Goal: Contribute content: Contribute content

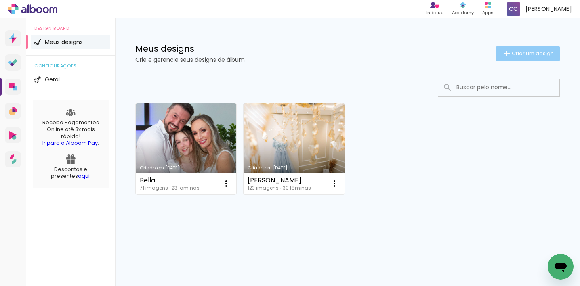
click at [530, 54] on span "Criar um design" at bounding box center [532, 53] width 42 height 5
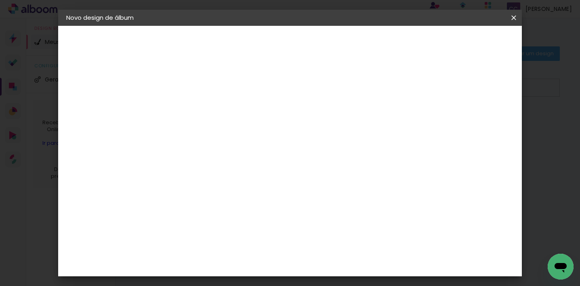
click at [198, 109] on input at bounding box center [198, 108] width 0 height 13
type input "[PERSON_NAME] e [PERSON_NAME]"
type paper-input "[PERSON_NAME] e [PERSON_NAME]"
click at [0, 0] on slot "Avançar" at bounding box center [0, 0] width 0 height 0
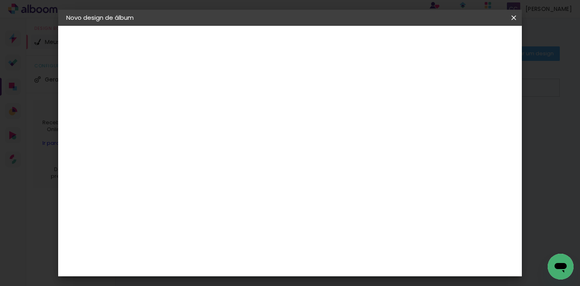
click at [261, 227] on paper-item "DreambooksPro" at bounding box center [218, 236] width 87 height 18
click at [0, 0] on slot "Avançar" at bounding box center [0, 0] width 0 height 0
click at [230, 134] on input "text" at bounding box center [213, 140] width 31 height 13
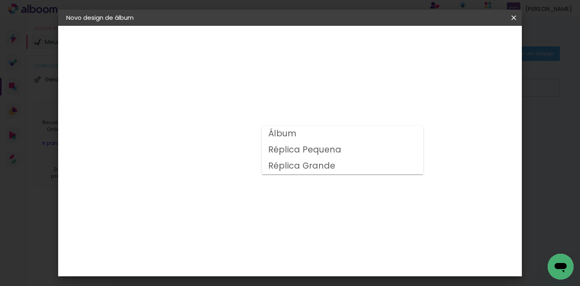
click at [336, 134] on paper-item "Álbum" at bounding box center [342, 134] width 161 height 16
type input "Álbum"
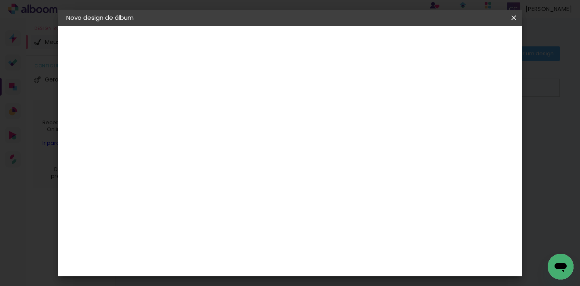
scroll to position [195, 0]
click at [253, 172] on span "25 × 25" at bounding box center [234, 180] width 38 height 17
click at [0, 0] on slot "Avançar" at bounding box center [0, 0] width 0 height 0
click at [402, 45] on span "Iniciar design" at bounding box center [383, 43] width 37 height 6
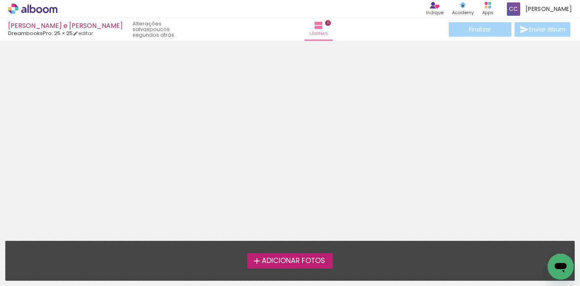
click at [289, 261] on span "Adicionar Fotos" at bounding box center [293, 260] width 63 height 7
click at [0, 0] on input "file" at bounding box center [0, 0] width 0 height 0
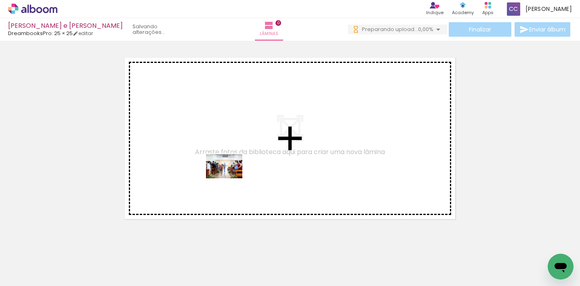
drag, startPoint x: 89, startPoint y: 261, endPoint x: 229, endPoint y: 182, distance: 161.0
click at [230, 178] on quentale-workspace at bounding box center [290, 143] width 580 height 286
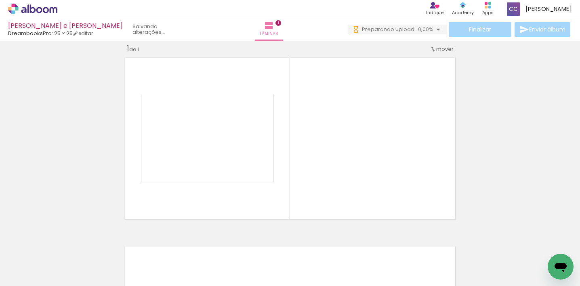
scroll to position [10, 0]
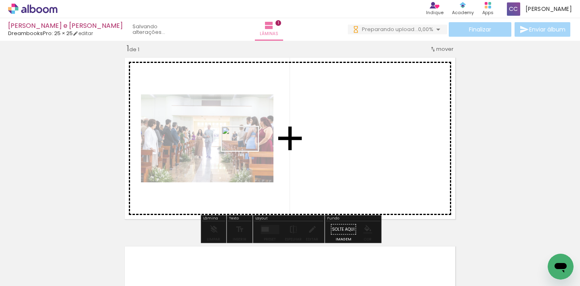
drag, startPoint x: 146, startPoint y: 240, endPoint x: 203, endPoint y: 201, distance: 68.6
click at [246, 151] on quentale-workspace at bounding box center [290, 143] width 580 height 286
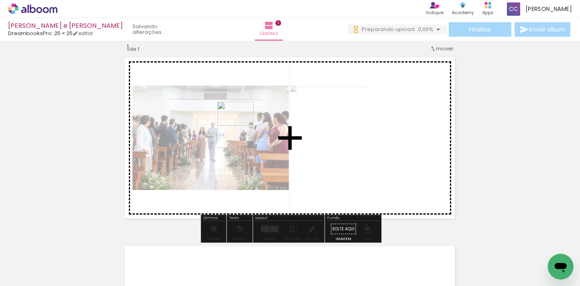
drag, startPoint x: 172, startPoint y: 262, endPoint x: 238, endPoint y: 144, distance: 134.8
click at [241, 126] on quentale-workspace at bounding box center [290, 143] width 580 height 286
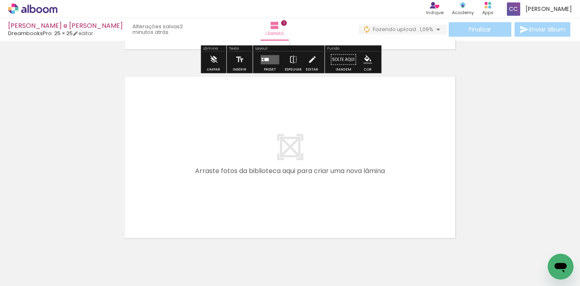
scroll to position [214, 0]
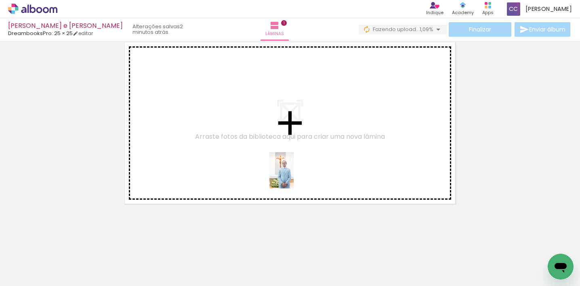
drag, startPoint x: 265, startPoint y: 257, endPoint x: 279, endPoint y: 205, distance: 54.4
click at [293, 176] on quentale-workspace at bounding box center [290, 143] width 580 height 286
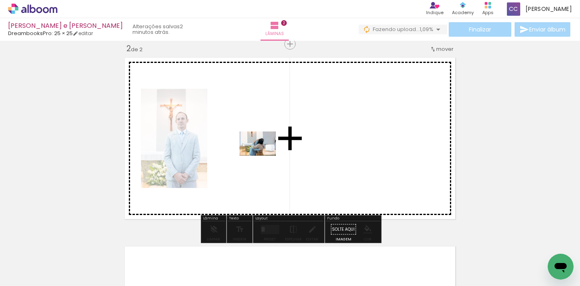
click at [264, 156] on quentale-workspace at bounding box center [290, 143] width 580 height 286
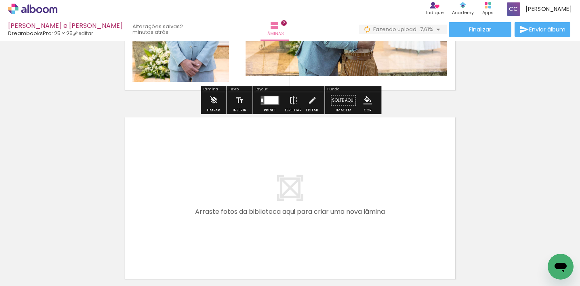
scroll to position [329, 0]
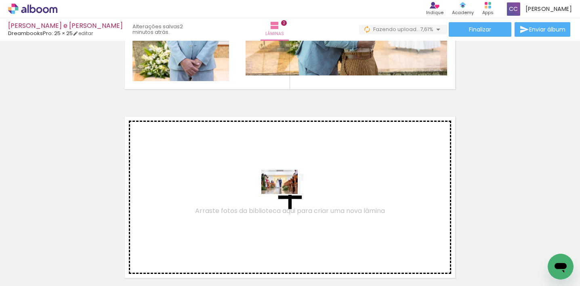
drag, startPoint x: 295, startPoint y: 218, endPoint x: 285, endPoint y: 194, distance: 25.9
click at [285, 194] on quentale-workspace at bounding box center [290, 143] width 580 height 286
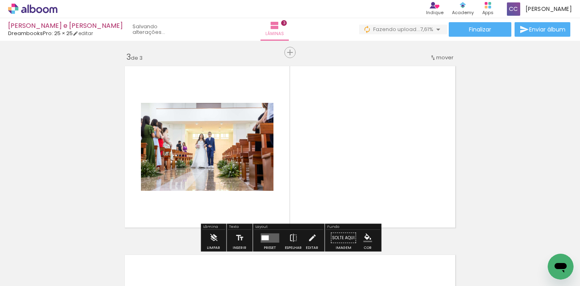
scroll to position [388, 0]
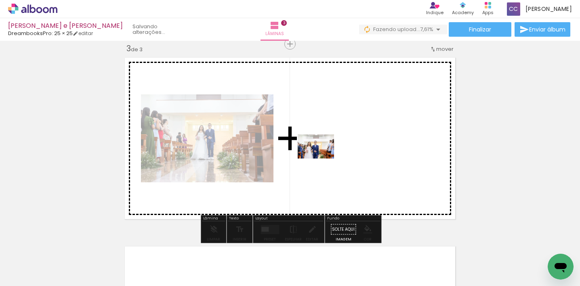
drag, startPoint x: 347, startPoint y: 239, endPoint x: 322, endPoint y: 159, distance: 84.4
click at [322, 159] on quentale-workspace at bounding box center [290, 143] width 580 height 286
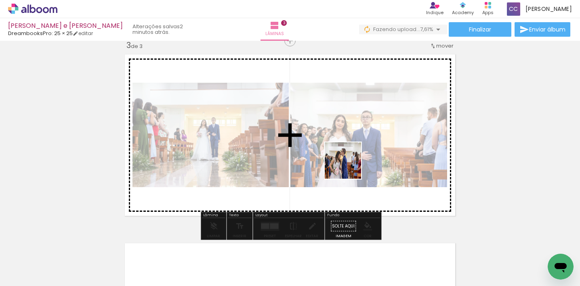
drag, startPoint x: 366, startPoint y: 199, endPoint x: 347, endPoint y: 165, distance: 38.3
click at [347, 165] on quentale-workspace at bounding box center [290, 143] width 580 height 286
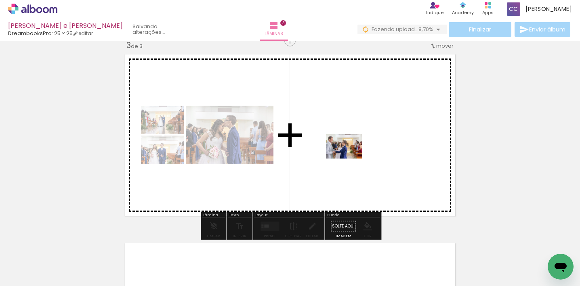
drag, startPoint x: 420, startPoint y: 237, endPoint x: 350, endPoint y: 159, distance: 104.9
click at [350, 159] on quentale-workspace at bounding box center [290, 143] width 580 height 286
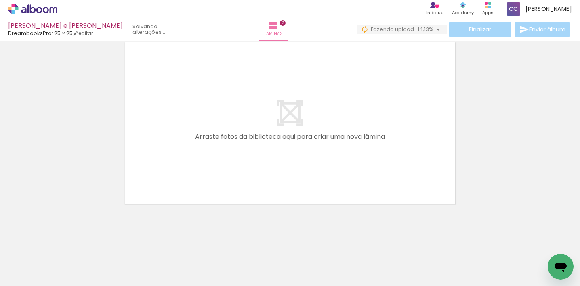
scroll to position [0, 199]
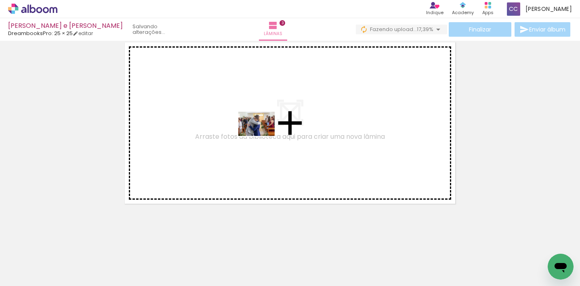
drag, startPoint x: 285, startPoint y: 239, endPoint x: 283, endPoint y: 175, distance: 63.4
click at [262, 136] on quentale-workspace at bounding box center [290, 143] width 580 height 286
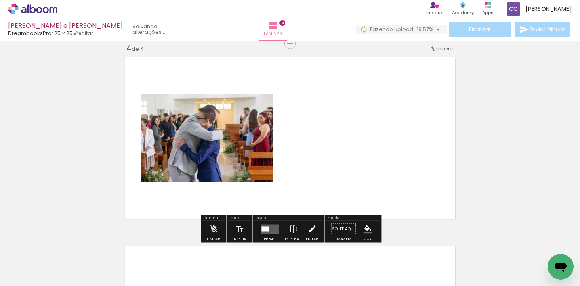
scroll to position [577, 0]
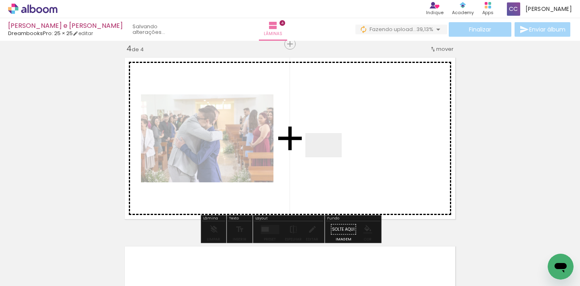
click at [329, 157] on quentale-workspace at bounding box center [290, 143] width 580 height 286
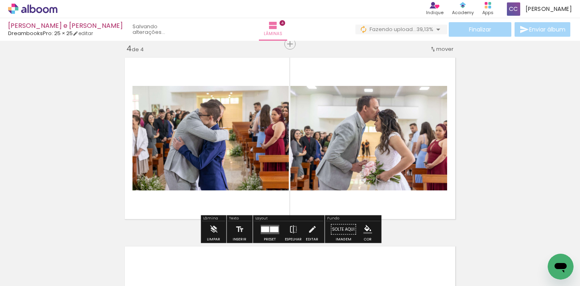
scroll to position [579, 0]
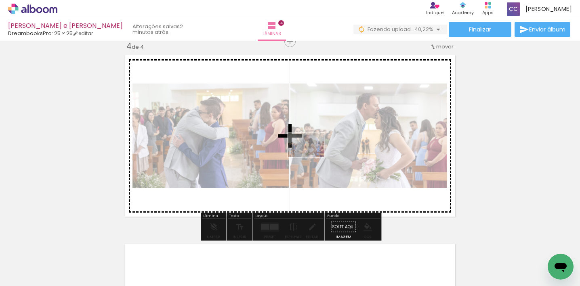
drag, startPoint x: 340, startPoint y: 261, endPoint x: 312, endPoint y: 158, distance: 106.4
click at [312, 157] on quentale-workspace at bounding box center [290, 143] width 580 height 286
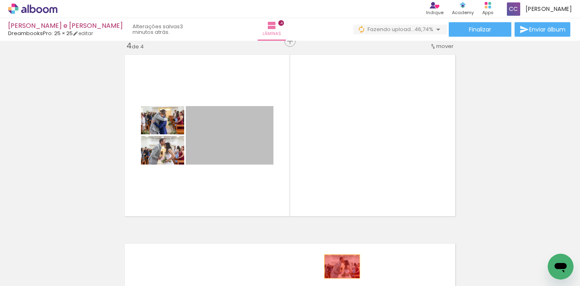
drag, startPoint x: 220, startPoint y: 145, endPoint x: 341, endPoint y: 266, distance: 170.7
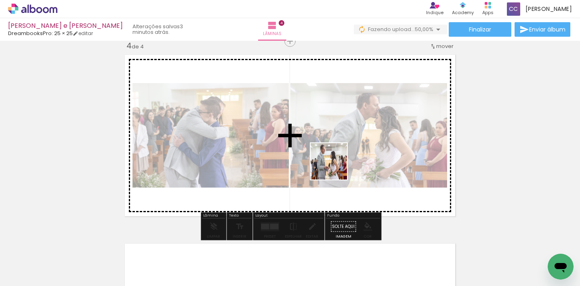
drag, startPoint x: 370, startPoint y: 231, endPoint x: 334, endPoint y: 167, distance: 73.0
click at [335, 167] on quentale-workspace at bounding box center [290, 143] width 580 height 286
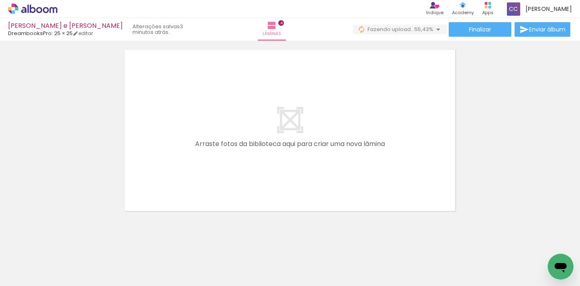
scroll to position [0, 346]
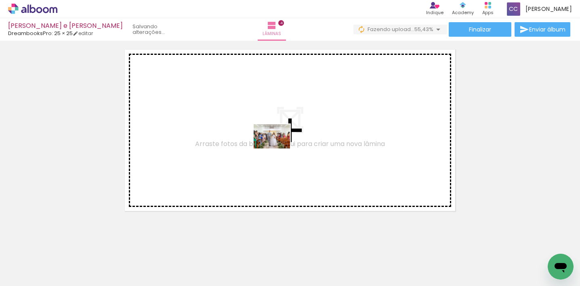
drag, startPoint x: 277, startPoint y: 264, endPoint x: 279, endPoint y: 149, distance: 114.2
click at [278, 149] on quentale-workspace at bounding box center [290, 143] width 580 height 286
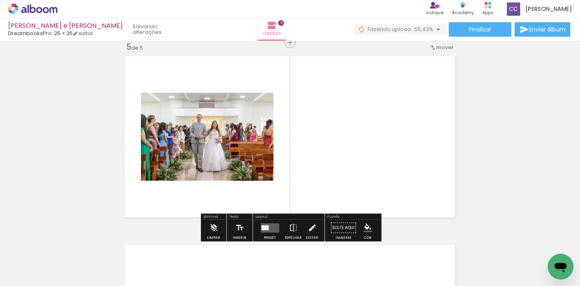
scroll to position [0, 322]
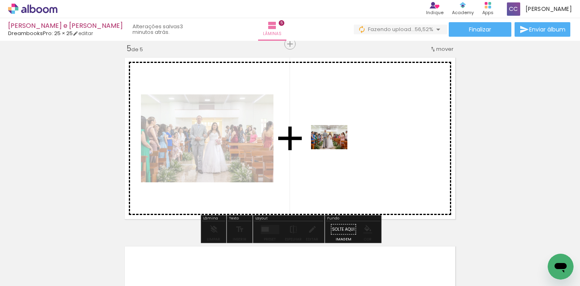
drag, startPoint x: 337, startPoint y: 226, endPoint x: 335, endPoint y: 149, distance: 76.3
click at [335, 149] on quentale-workspace at bounding box center [290, 143] width 580 height 286
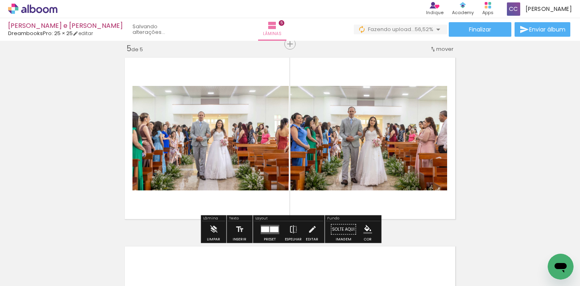
scroll to position [766, 0]
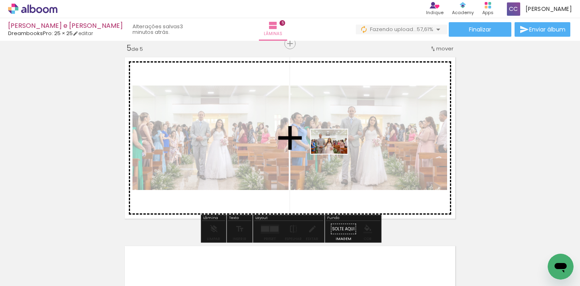
drag, startPoint x: 386, startPoint y: 262, endPoint x: 335, endPoint y: 154, distance: 119.0
click at [335, 154] on quentale-workspace at bounding box center [290, 143] width 580 height 286
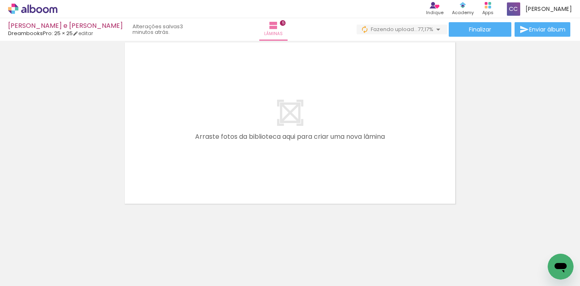
scroll to position [0, 436]
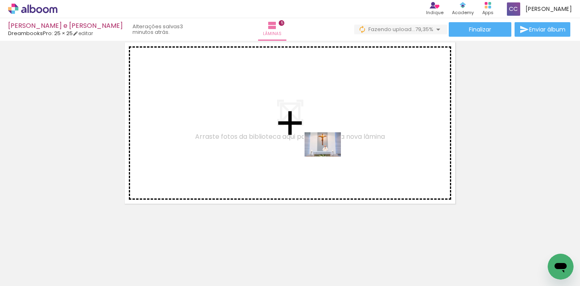
drag, startPoint x: 324, startPoint y: 264, endPoint x: 328, endPoint y: 158, distance: 106.2
click at [328, 157] on quentale-workspace at bounding box center [290, 143] width 580 height 286
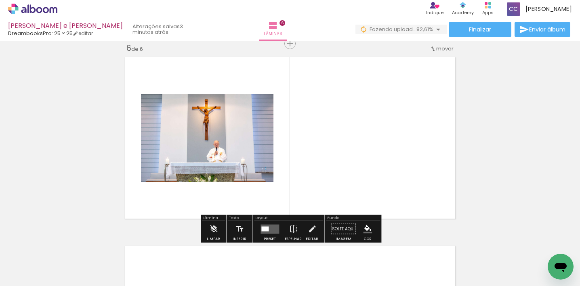
scroll to position [954, 0]
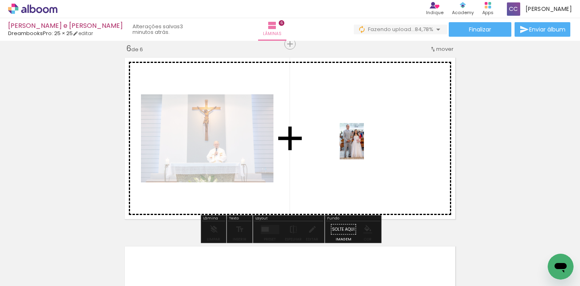
drag, startPoint x: 371, startPoint y: 243, endPoint x: 363, endPoint y: 150, distance: 93.1
click at [363, 147] on quentale-workspace at bounding box center [290, 143] width 580 height 286
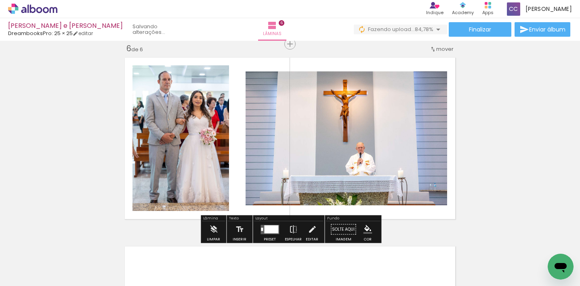
scroll to position [956, 0]
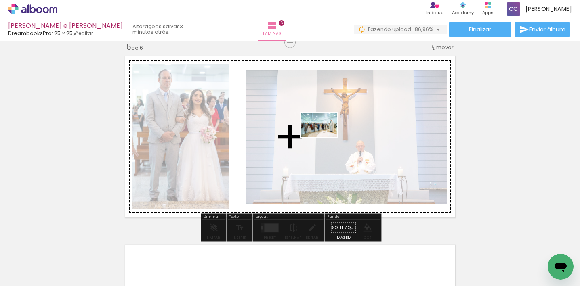
drag, startPoint x: 355, startPoint y: 163, endPoint x: 325, endPoint y: 137, distance: 39.8
click at [325, 137] on quentale-workspace at bounding box center [290, 143] width 580 height 286
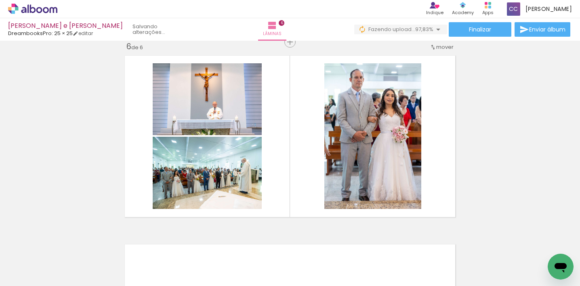
scroll to position [0, 638]
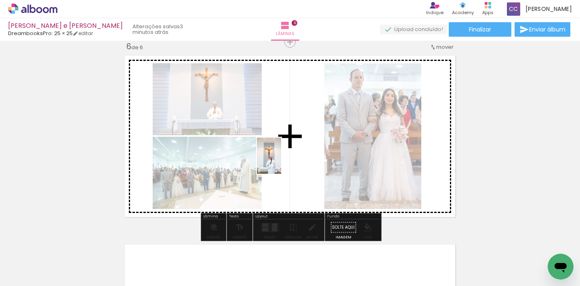
drag, startPoint x: 266, startPoint y: 248, endPoint x: 315, endPoint y: 271, distance: 54.0
click at [281, 162] on quentale-workspace at bounding box center [290, 143] width 580 height 286
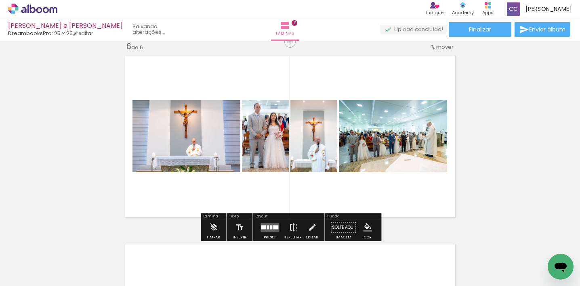
scroll to position [958, 0]
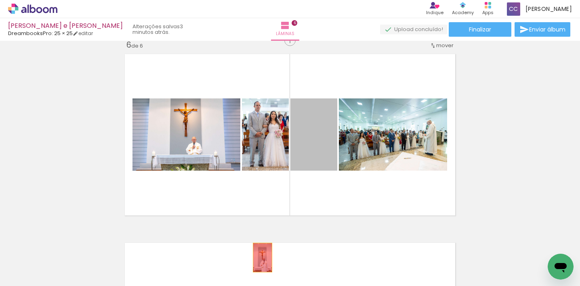
drag, startPoint x: 312, startPoint y: 148, endPoint x: 262, endPoint y: 258, distance: 120.5
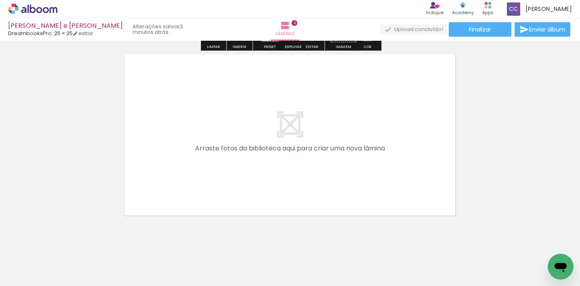
scroll to position [1159, 0]
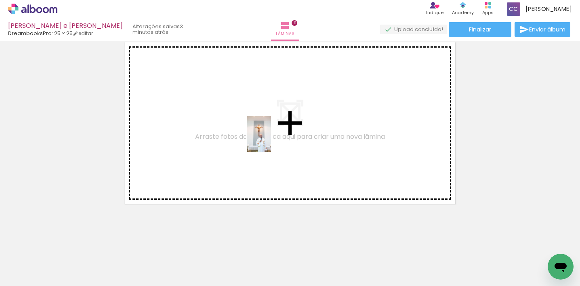
drag, startPoint x: 262, startPoint y: 258, endPoint x: 271, endPoint y: 140, distance: 118.2
click at [271, 140] on quentale-workspace at bounding box center [290, 143] width 580 height 286
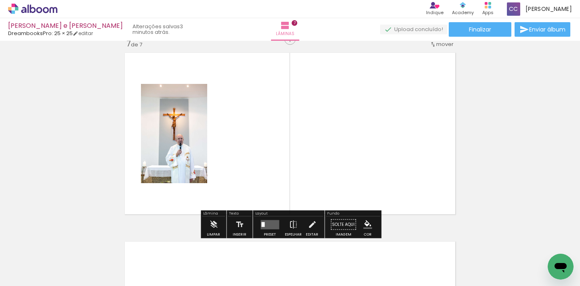
scroll to position [1143, 0]
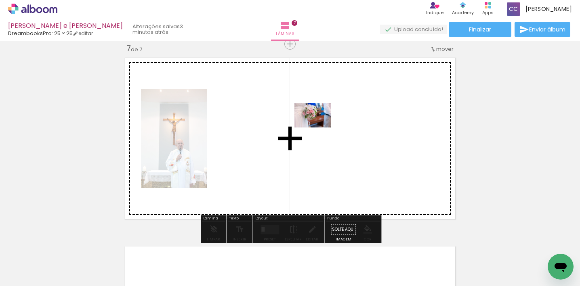
drag, startPoint x: 304, startPoint y: 262, endPoint x: 351, endPoint y: 222, distance: 61.0
click at [318, 128] on quentale-workspace at bounding box center [290, 143] width 580 height 286
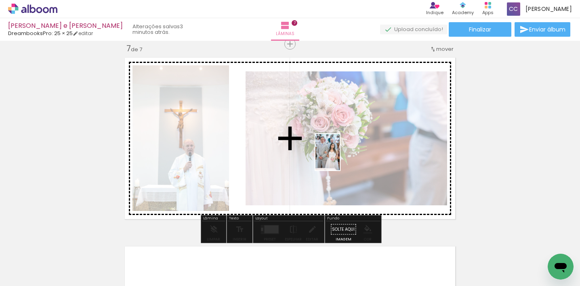
drag, startPoint x: 353, startPoint y: 264, endPoint x: 339, endPoint y: 160, distance: 104.2
click at [339, 158] on quentale-workspace at bounding box center [290, 143] width 580 height 286
